Goal: Task Accomplishment & Management: Manage account settings

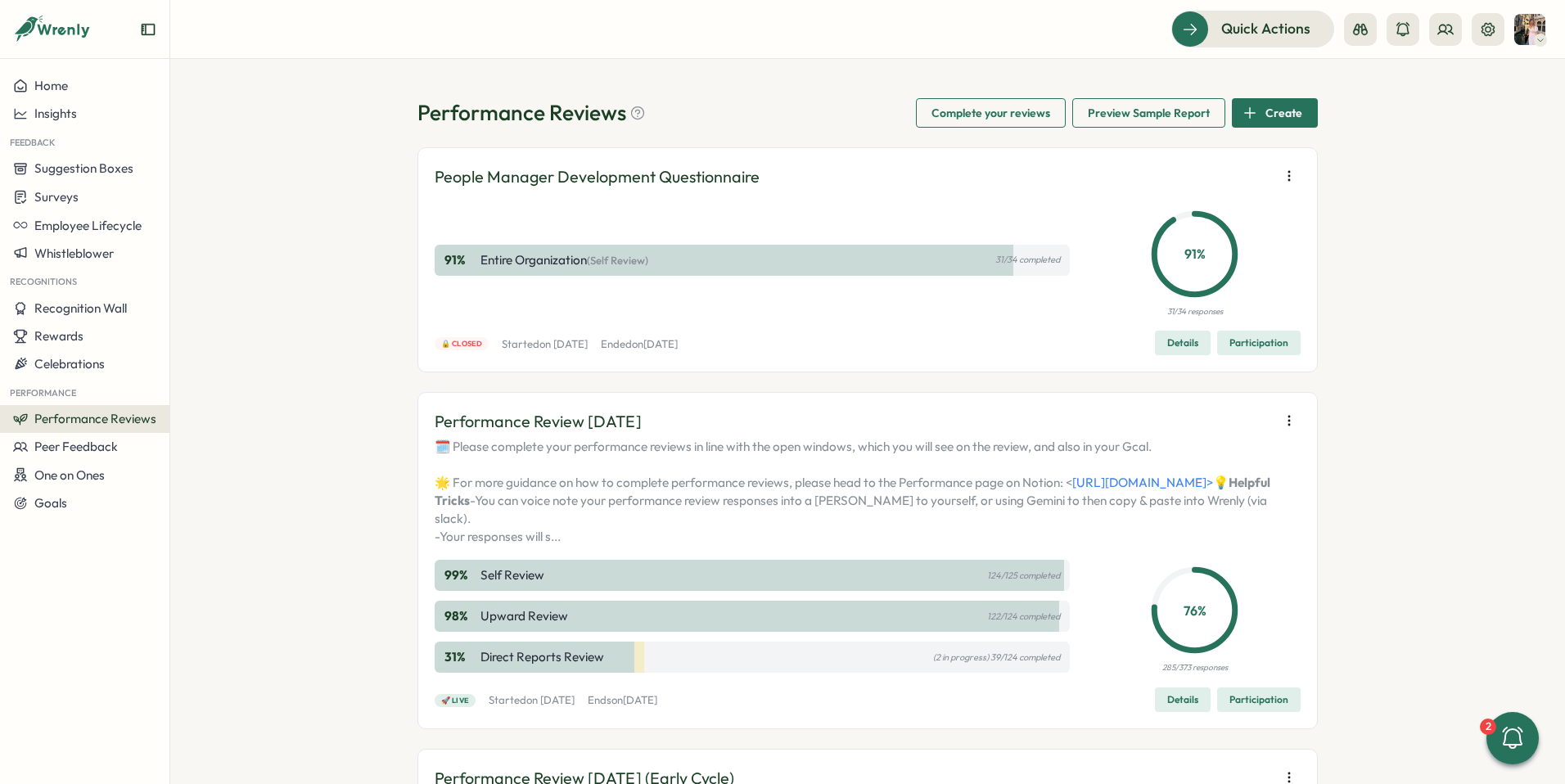
scroll to position [277, 0]
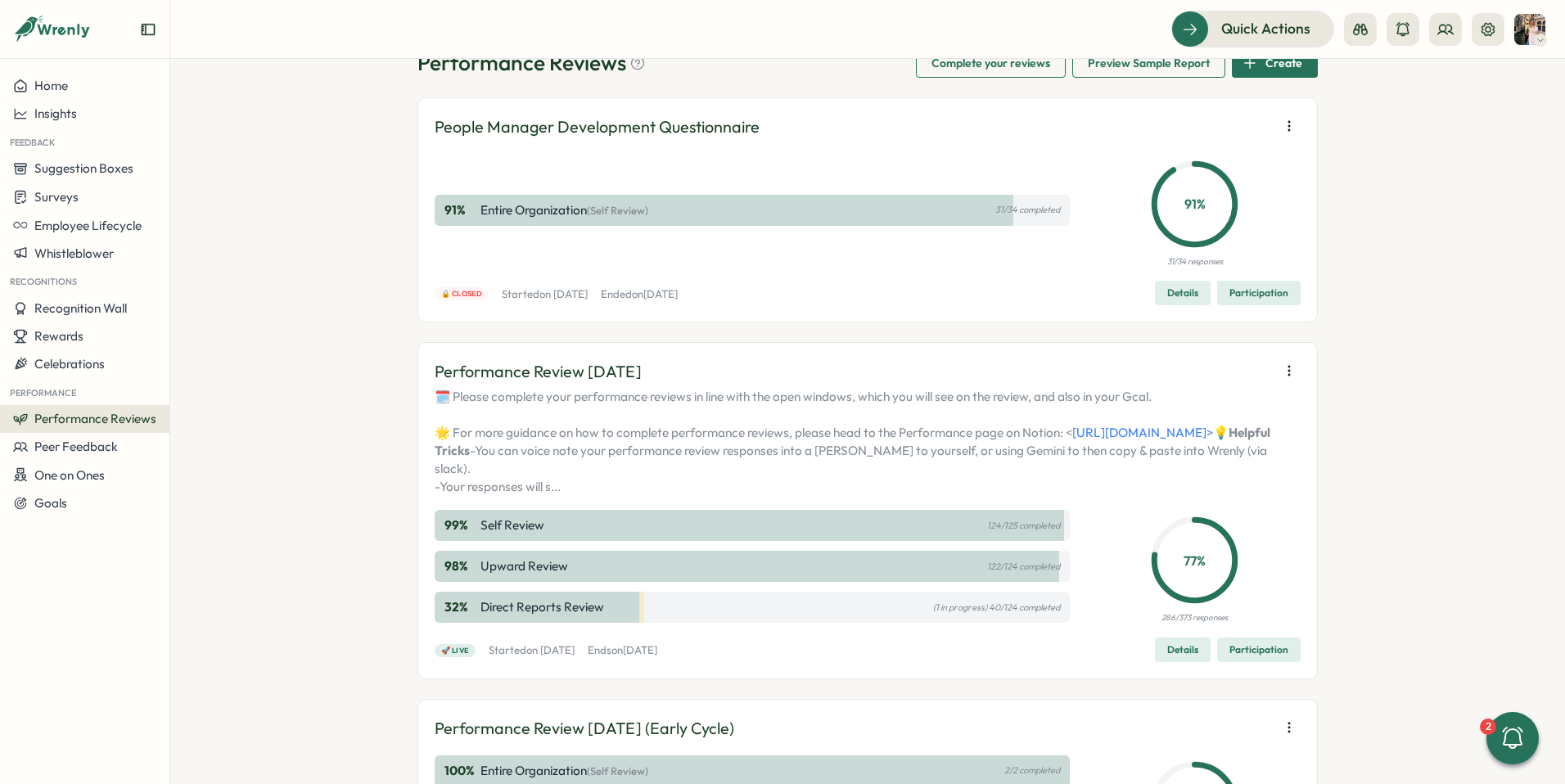
scroll to position [58, 0]
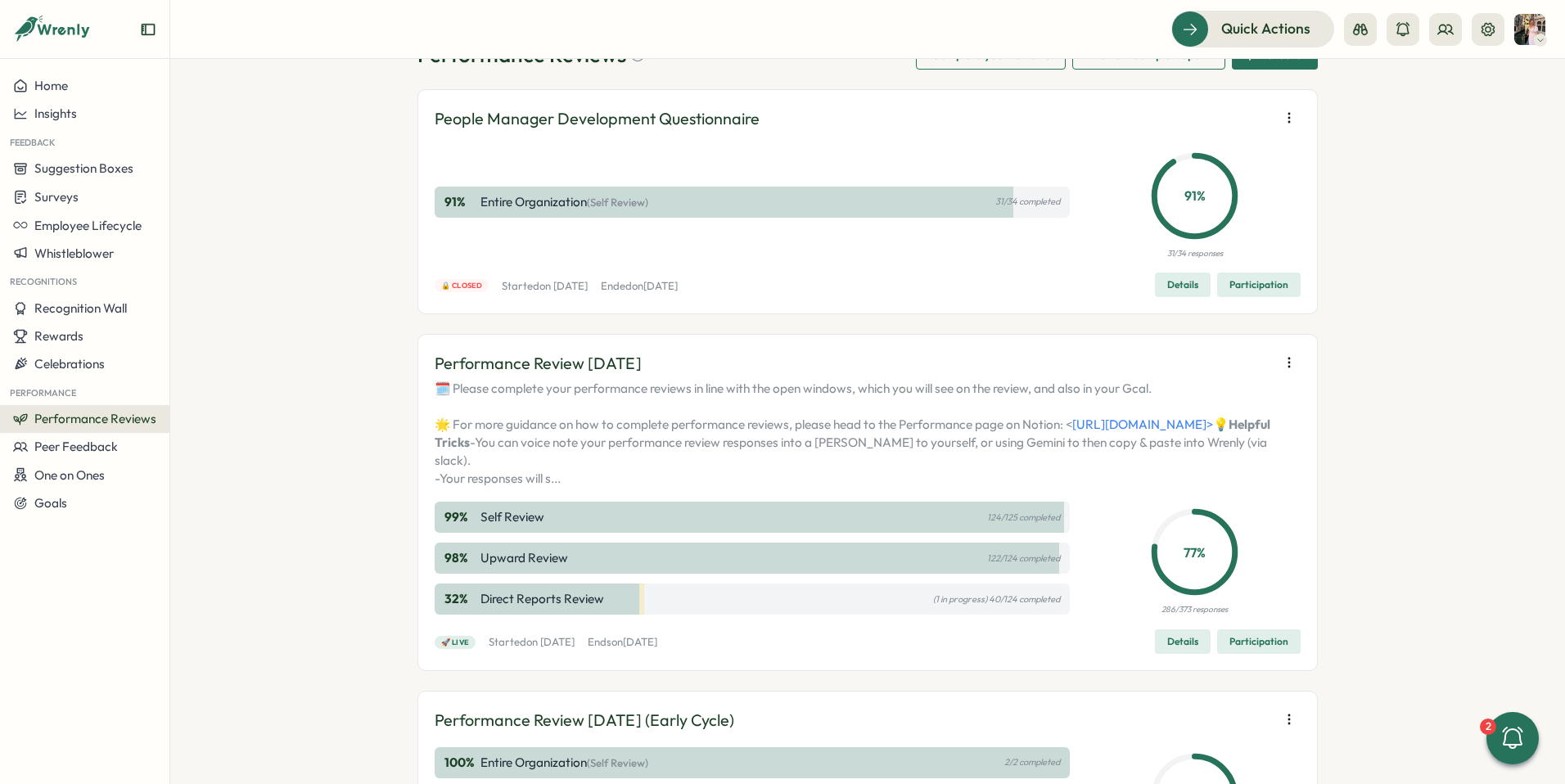
click at [1224, 654] on button "Participation" at bounding box center [1259, 641] width 84 height 25
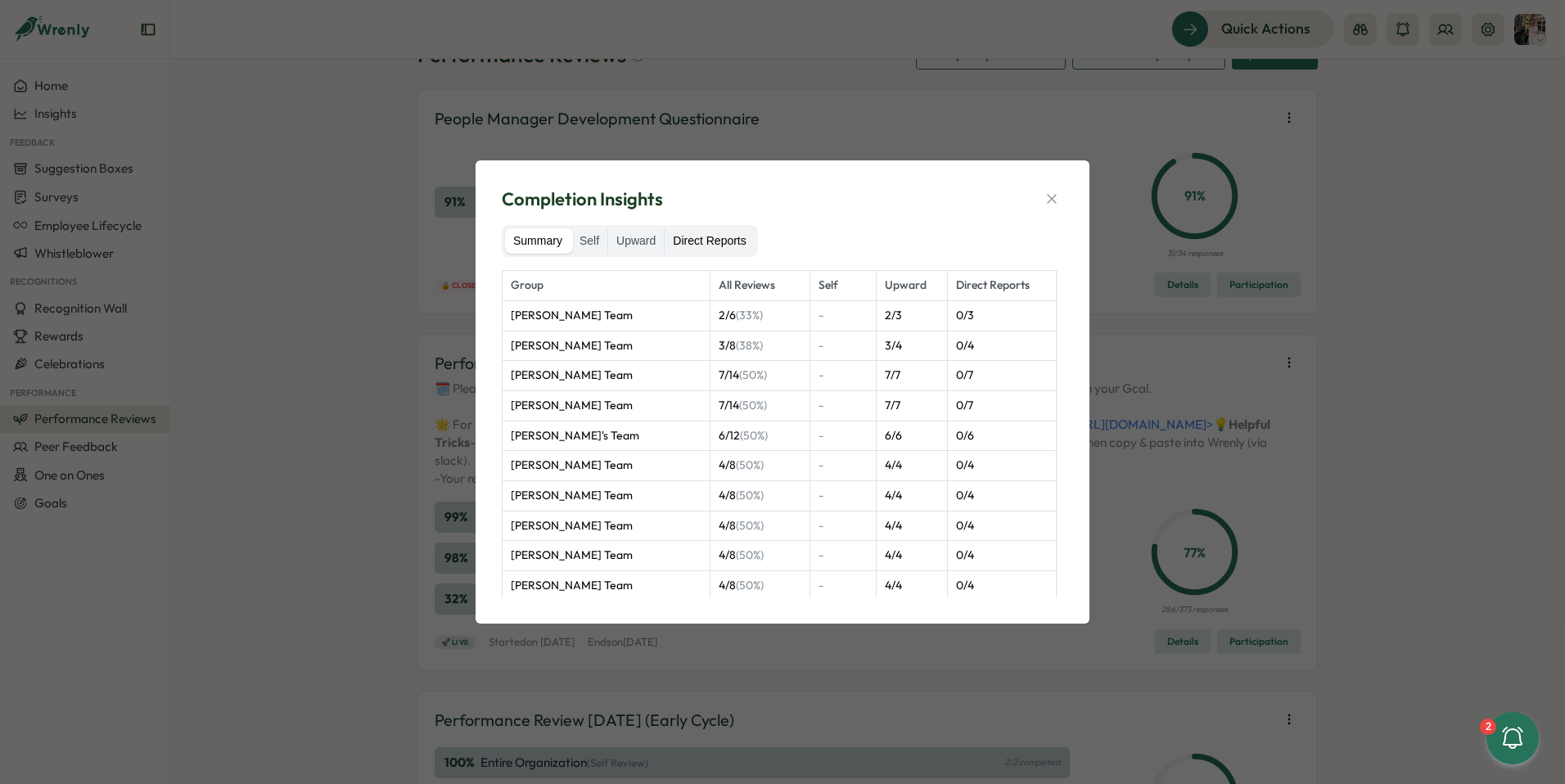
click at [724, 240] on label "Direct Reports" at bounding box center [709, 241] width 90 height 27
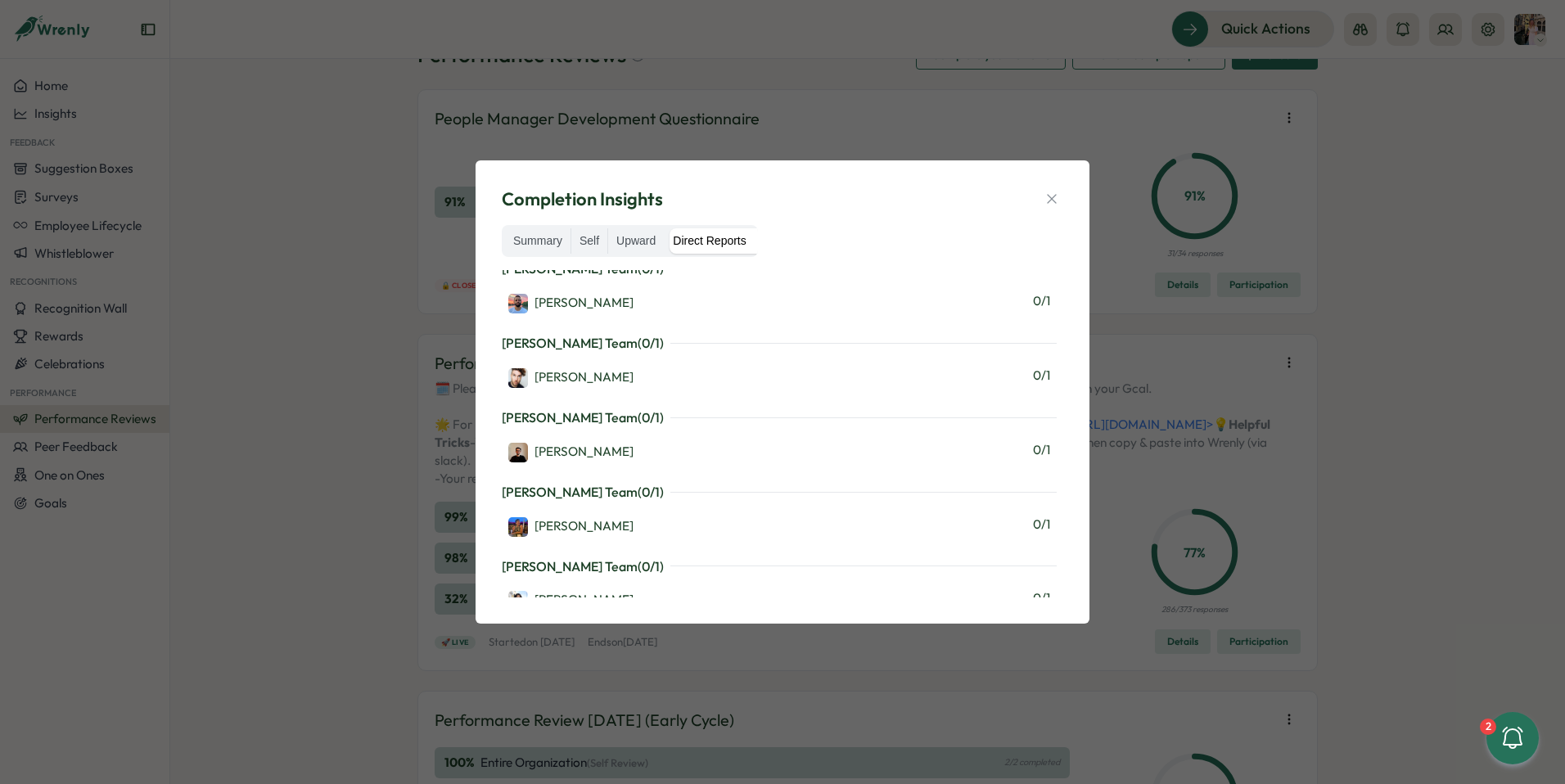
scroll to position [1394, 0]
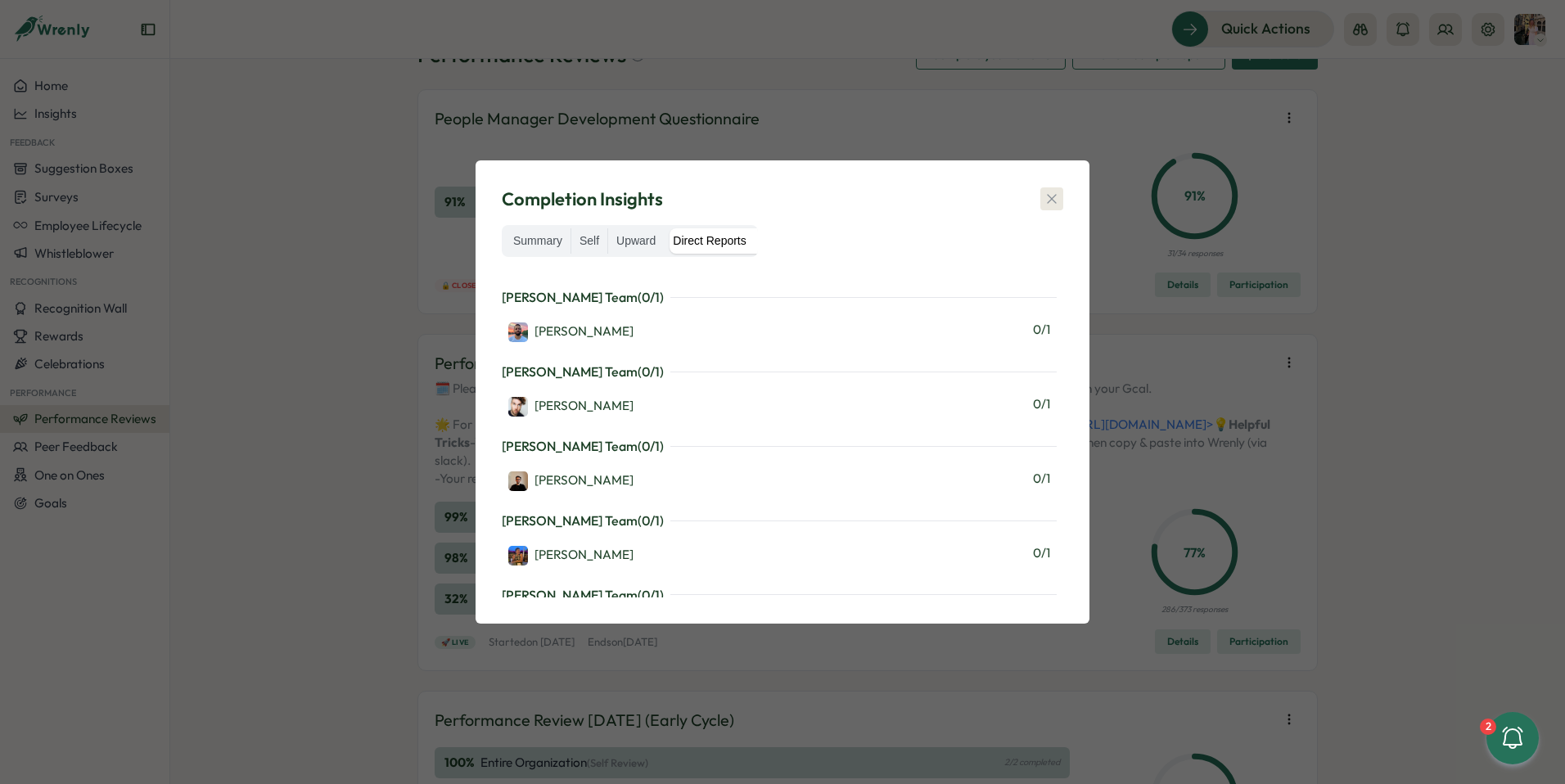
click at [1048, 205] on icon "button" at bounding box center [1052, 198] width 17 height 17
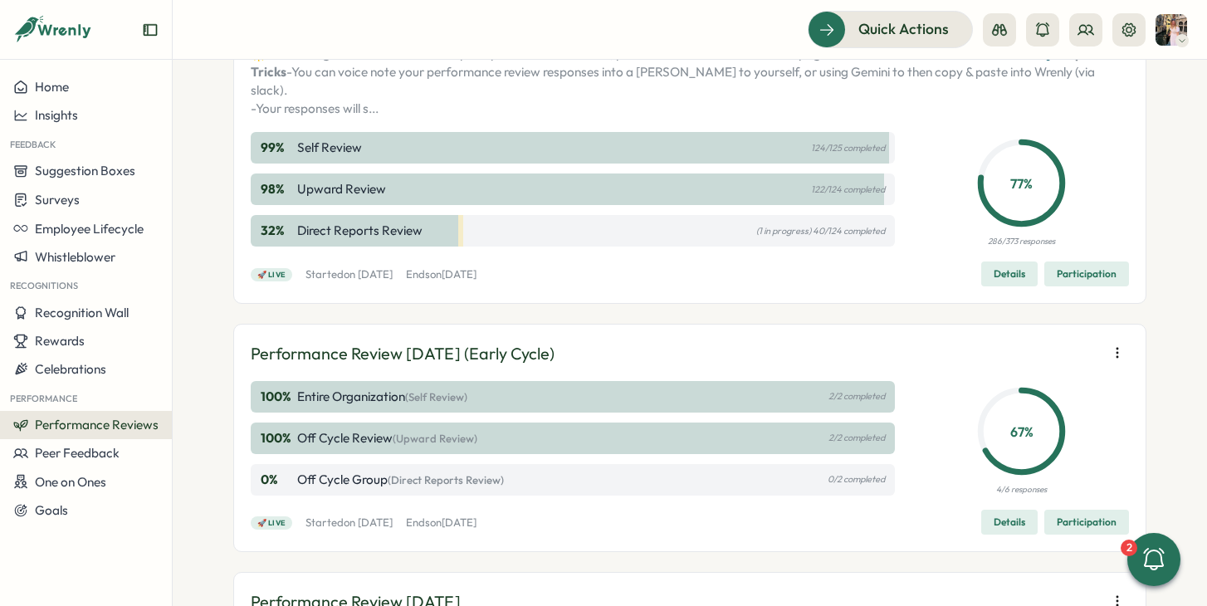
scroll to position [435, 0]
click at [1080, 286] on span "Participation" at bounding box center [1087, 274] width 60 height 23
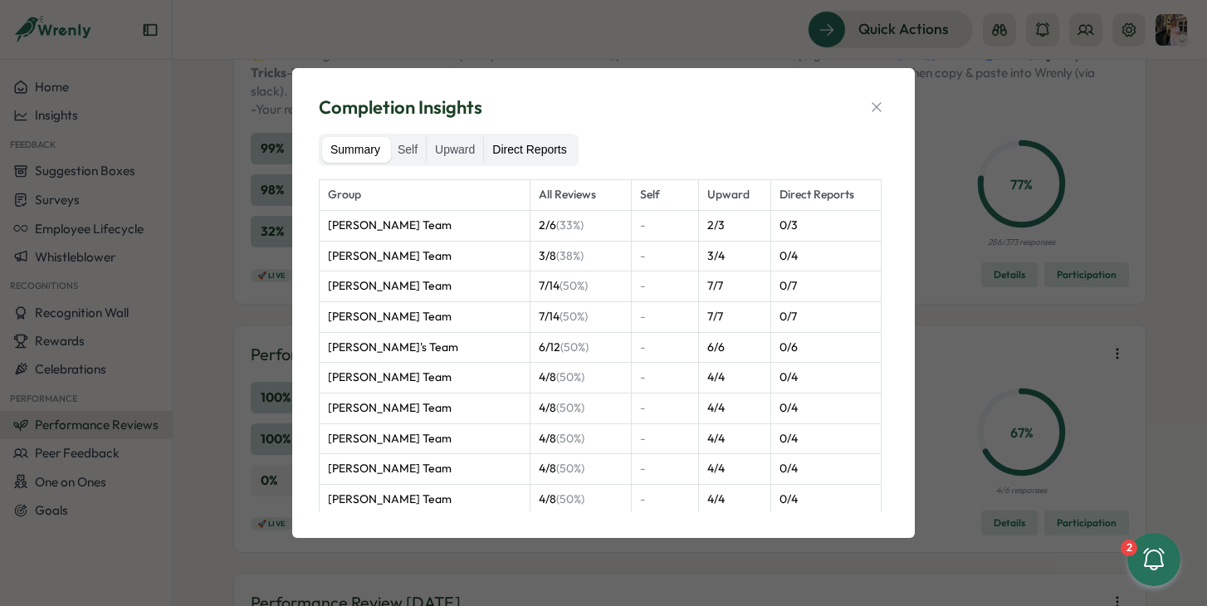
click at [513, 162] on label "Direct Reports" at bounding box center [529, 150] width 91 height 27
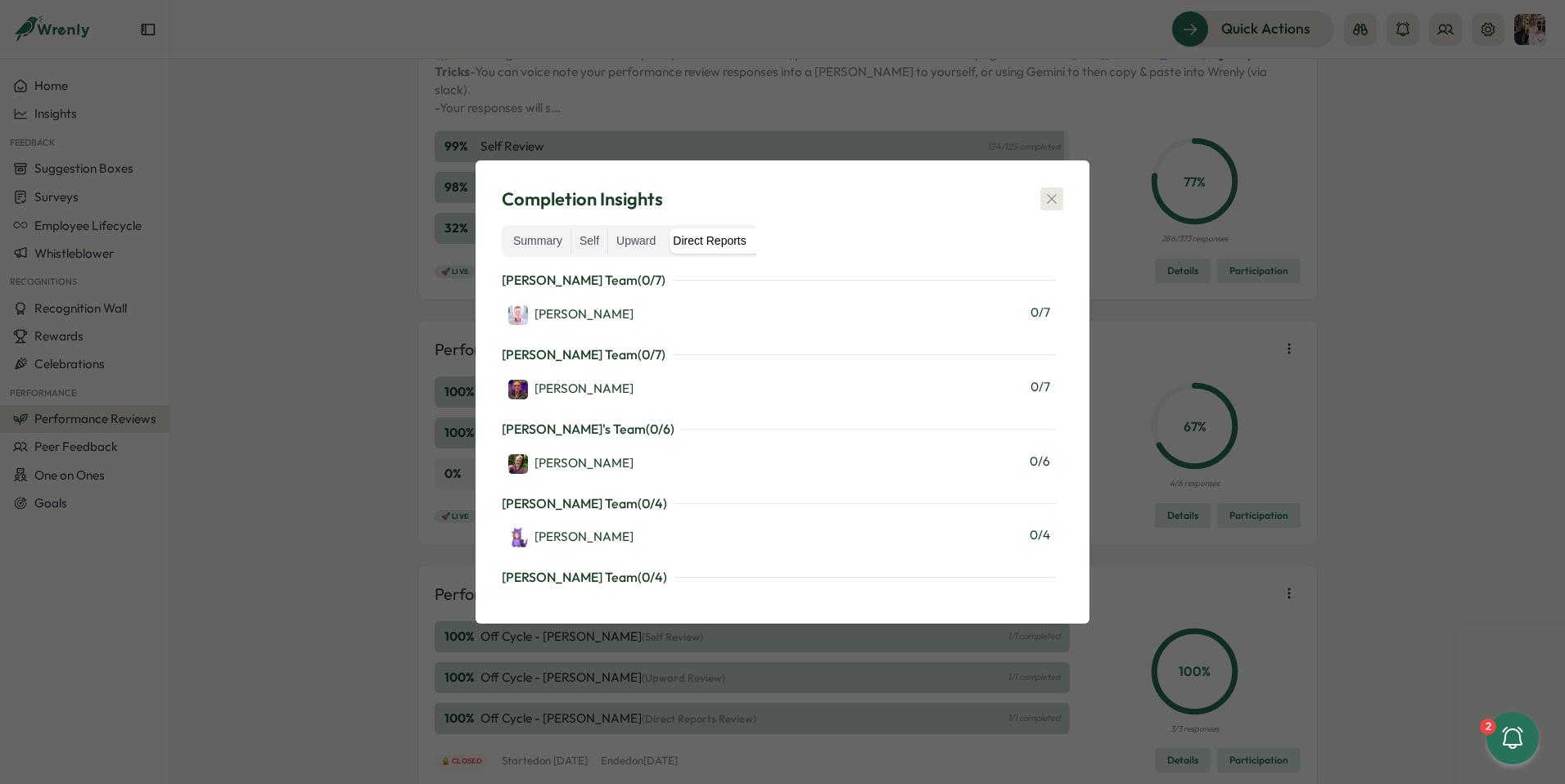
click at [1062, 197] on button "button" at bounding box center [1051, 198] width 23 height 23
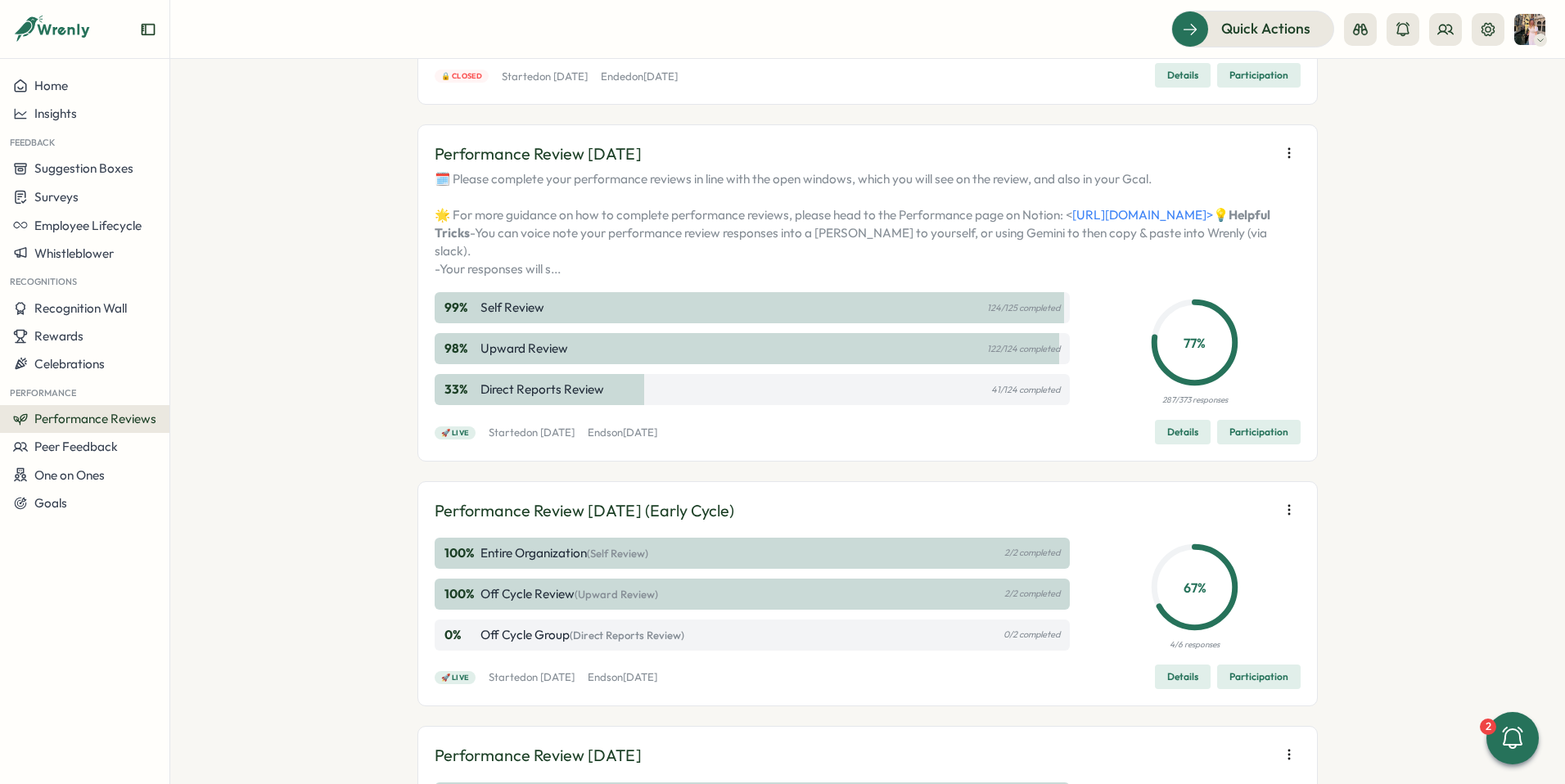
scroll to position [270, 0]
click at [1230, 441] on span "Participation" at bounding box center [1259, 428] width 59 height 23
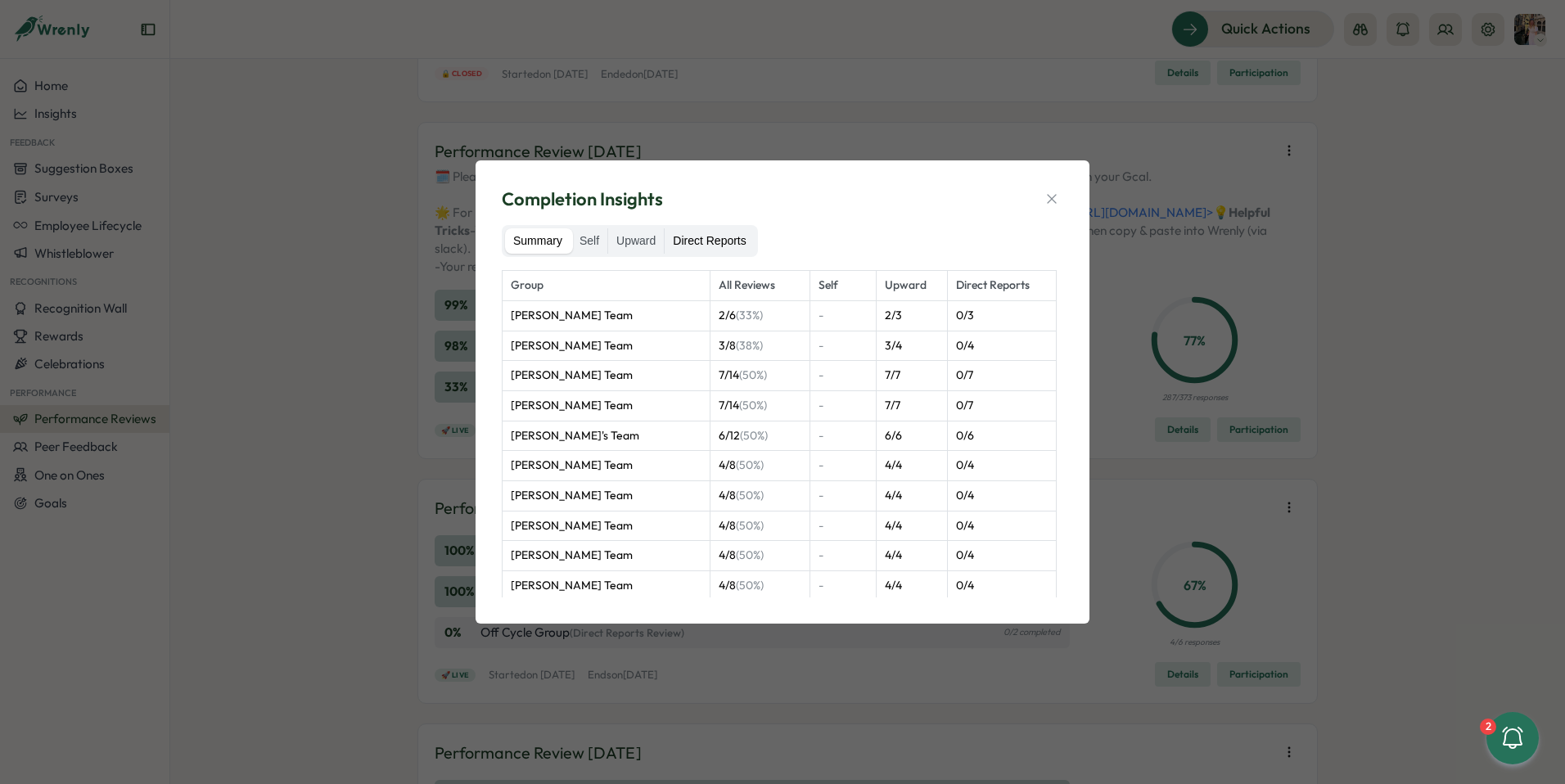
click at [703, 231] on label "Direct Reports" at bounding box center [709, 241] width 90 height 27
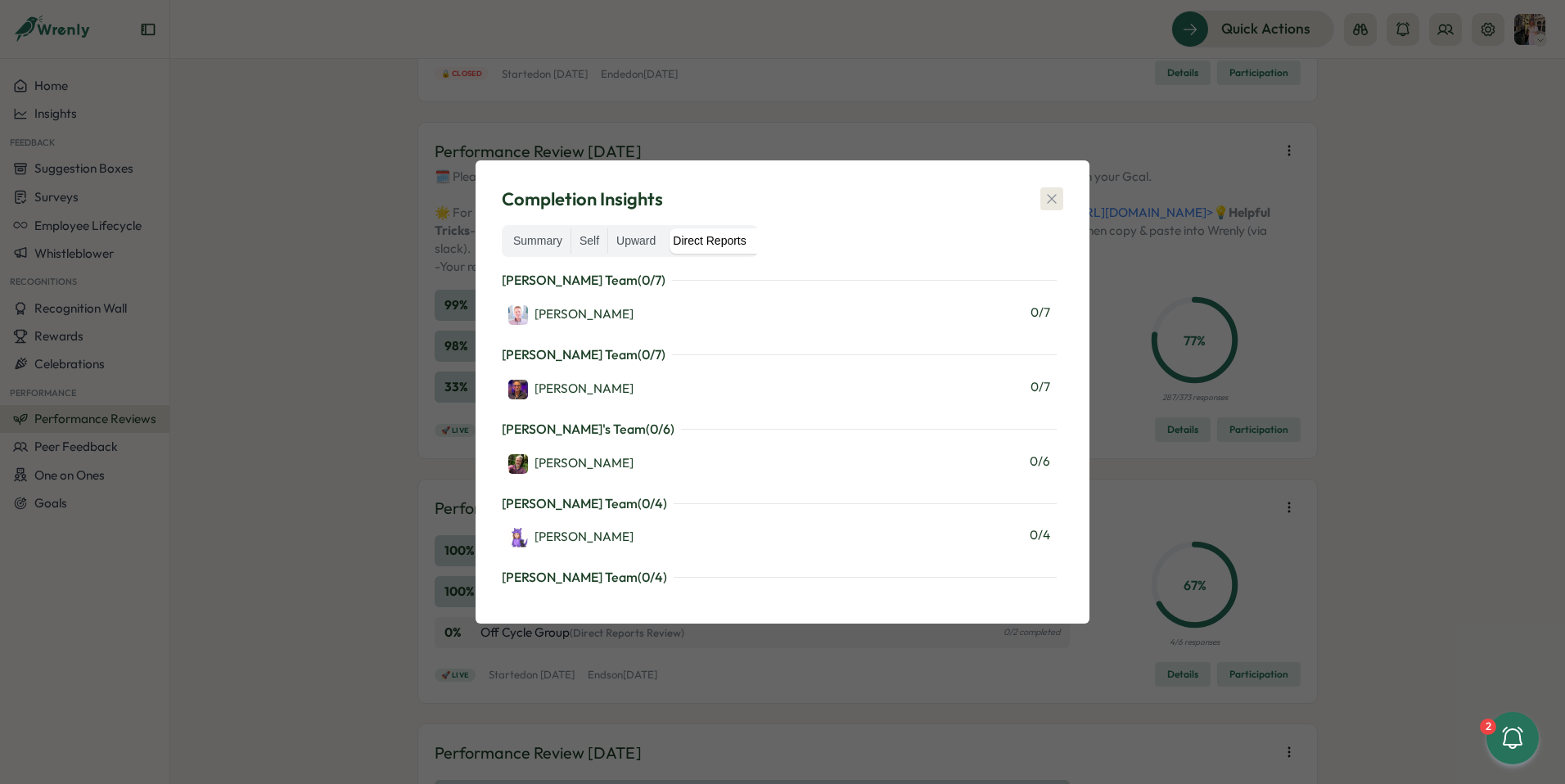
click at [1047, 192] on icon "button" at bounding box center [1052, 198] width 17 height 17
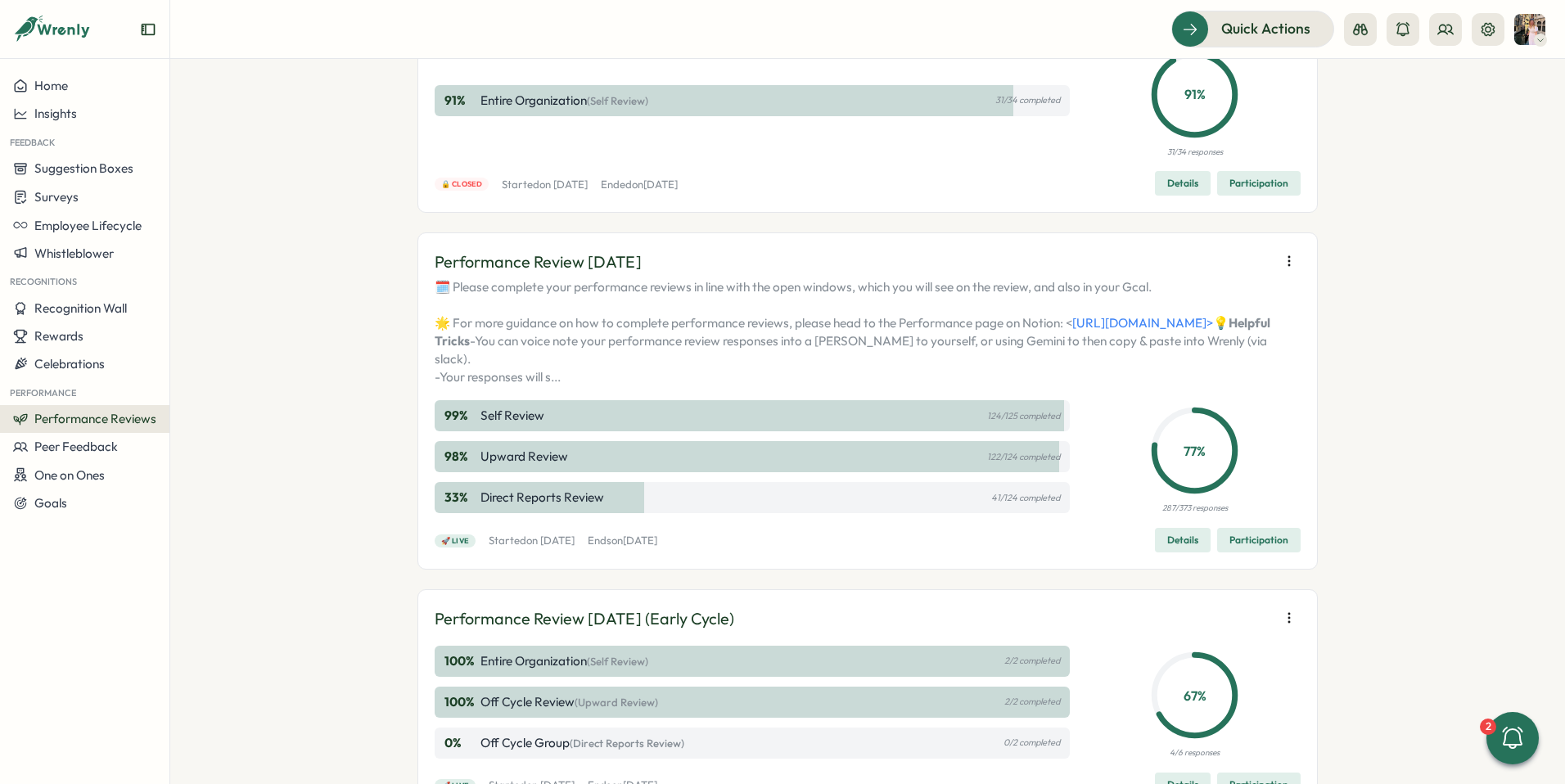
scroll to position [167, 0]
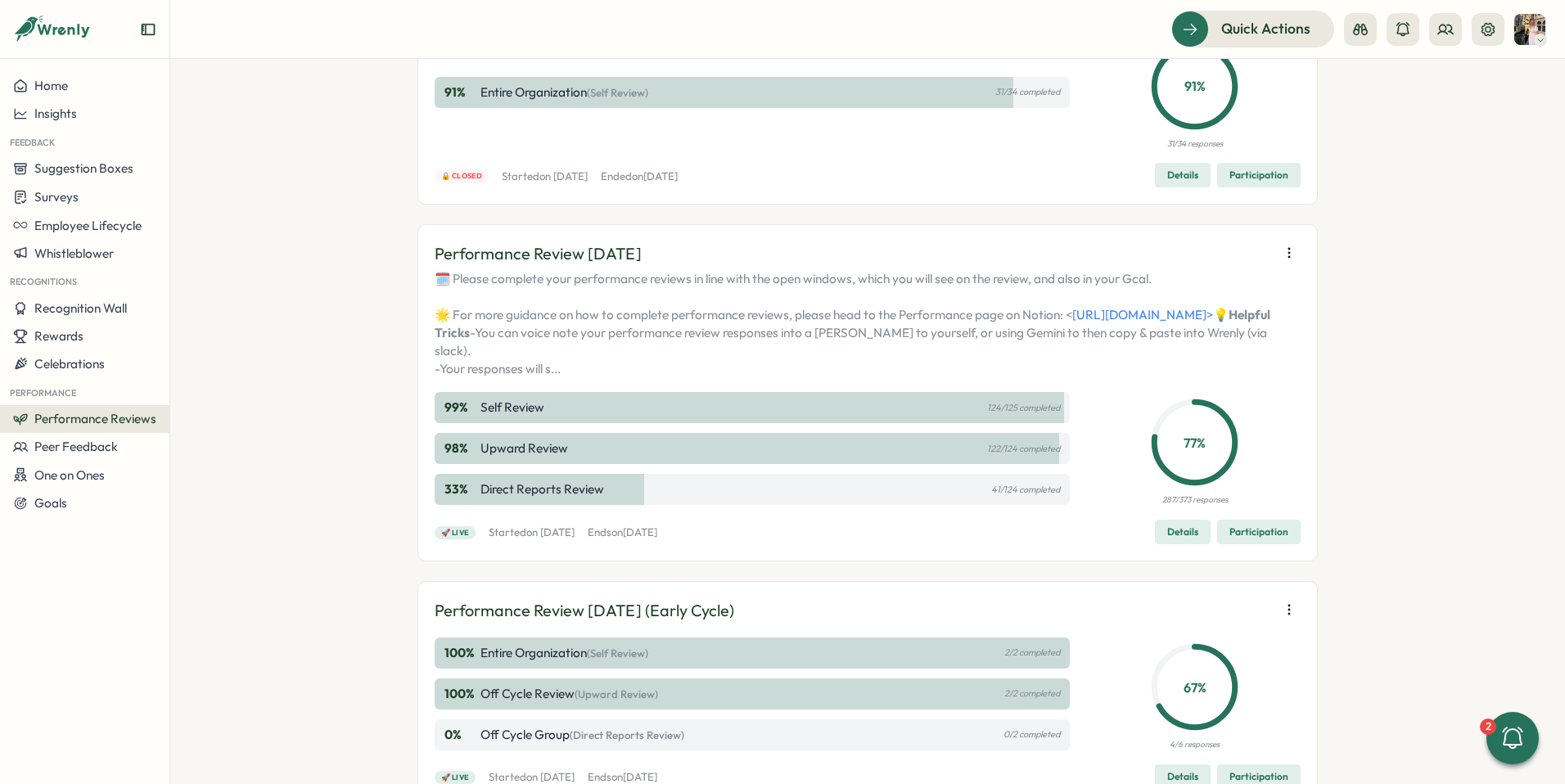
click at [1254, 543] on span "Participation" at bounding box center [1259, 531] width 59 height 23
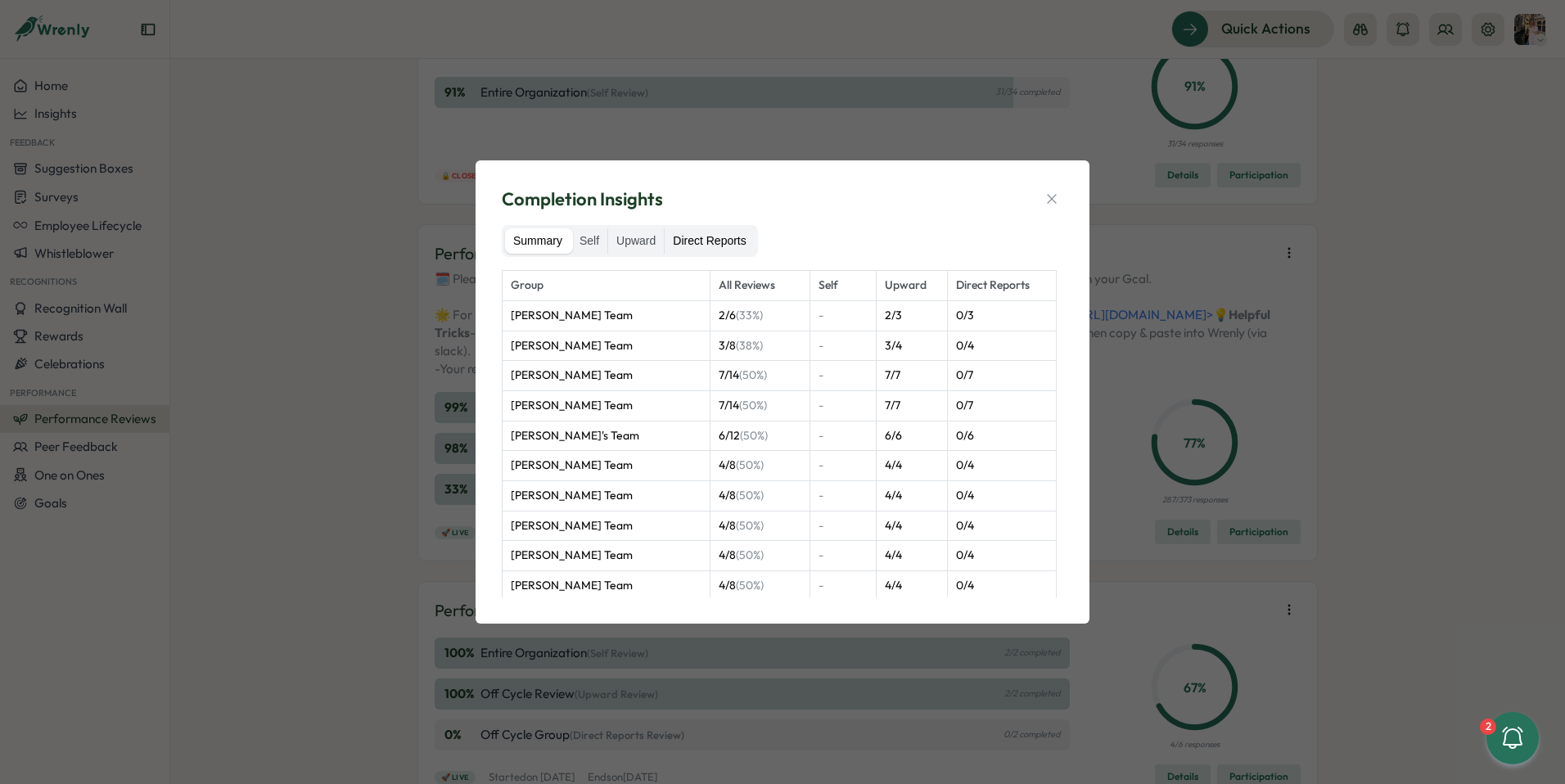
click at [715, 242] on label "Direct Reports" at bounding box center [709, 241] width 90 height 27
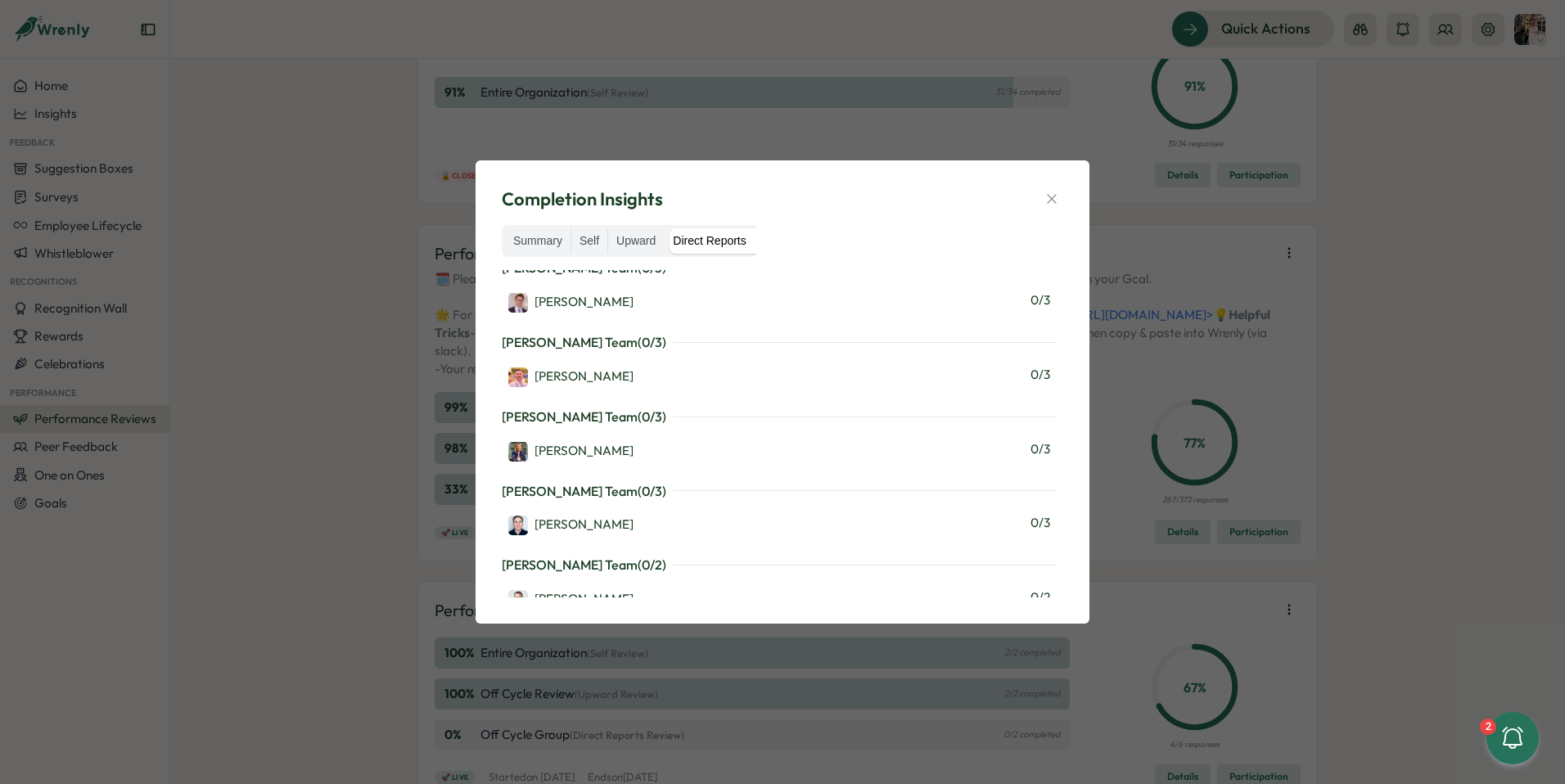
scroll to position [755, 0]
click at [1055, 187] on button "button" at bounding box center [1051, 198] width 23 height 23
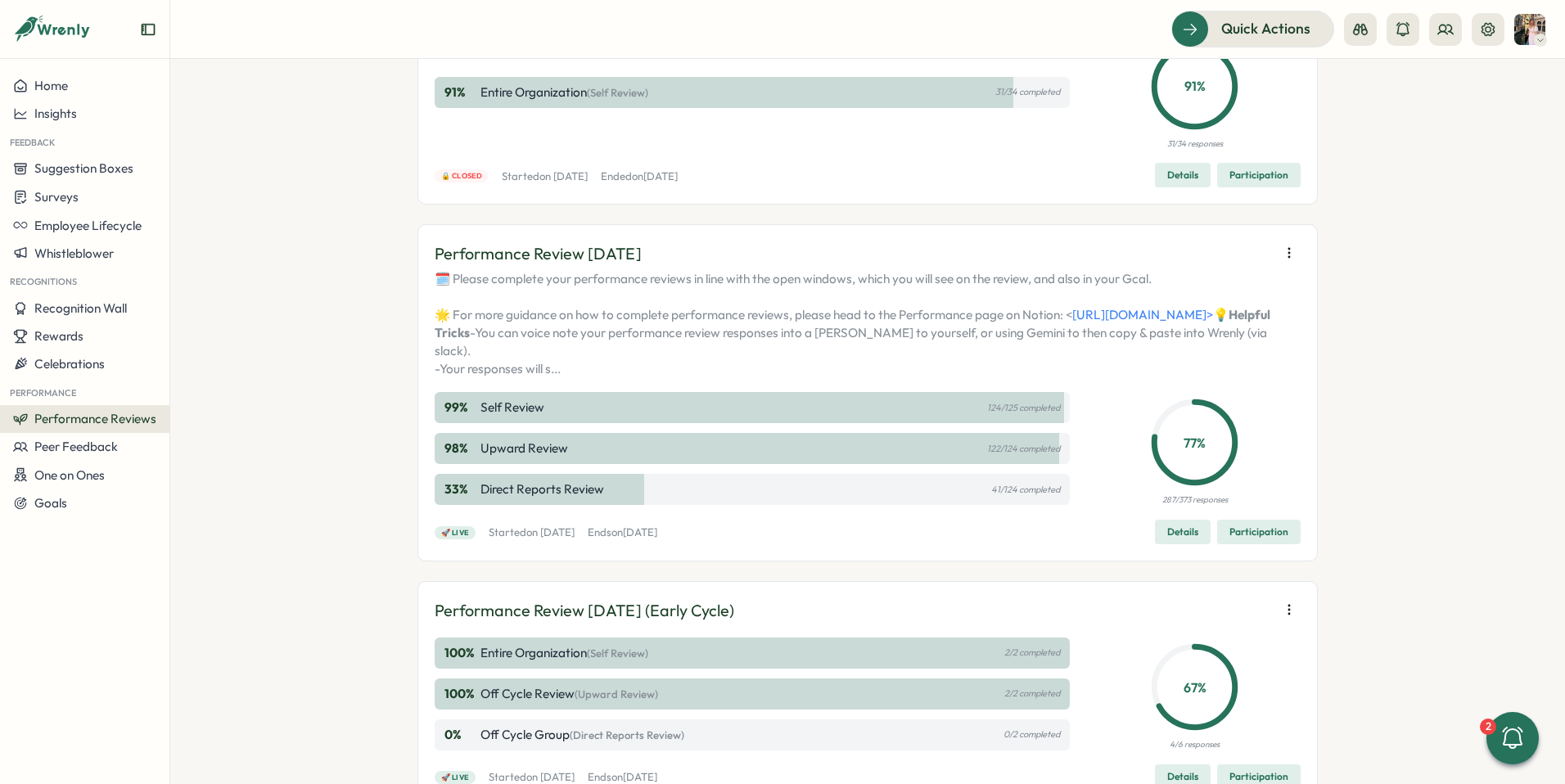
click at [1262, 543] on span "Participation" at bounding box center [1259, 531] width 59 height 23
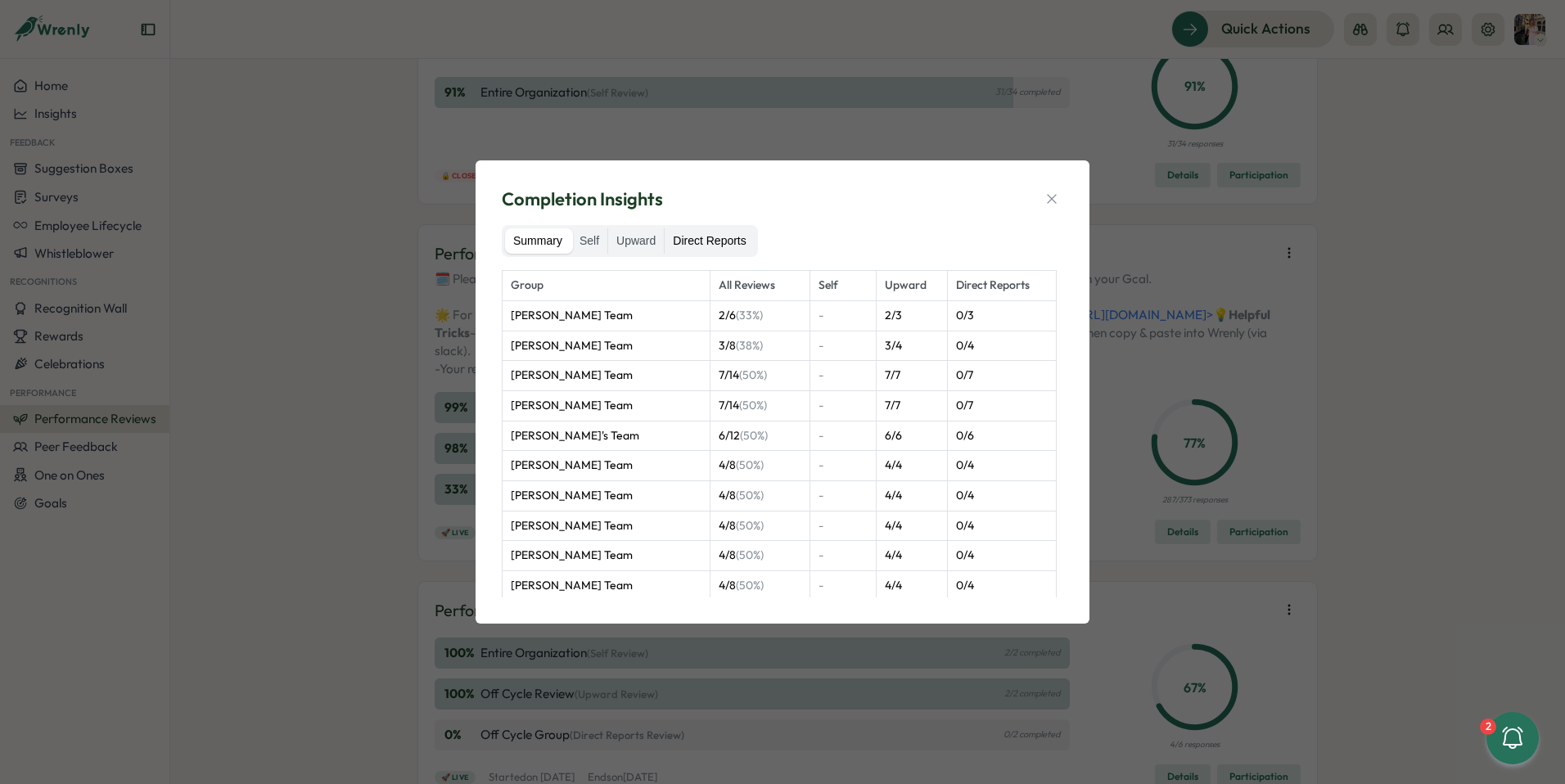
click at [704, 238] on label "Direct Reports" at bounding box center [709, 241] width 90 height 27
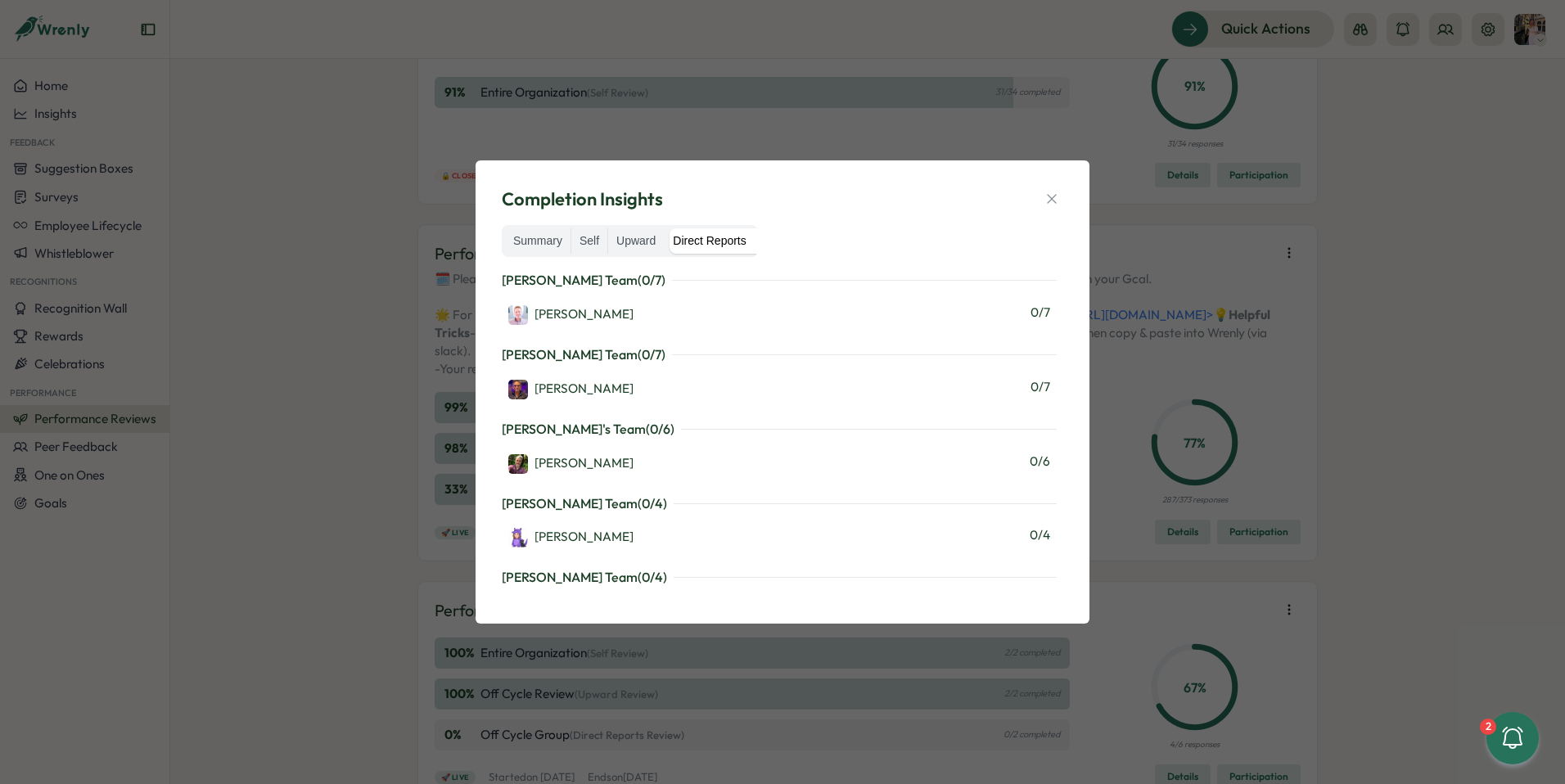
scroll to position [167, 0]
